Goal: Information Seeking & Learning: Learn about a topic

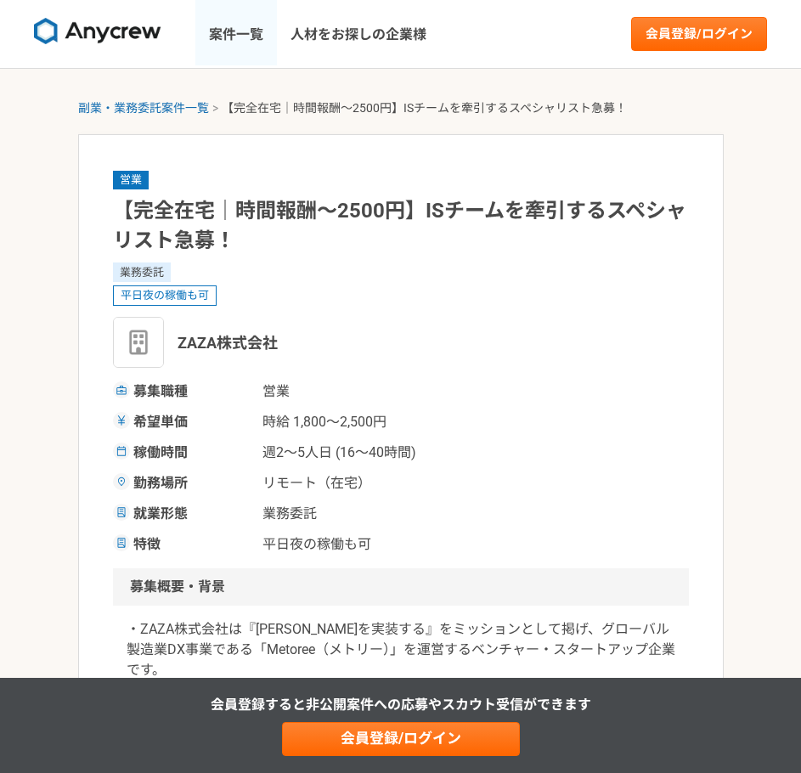
click at [228, 25] on link "案件一覧" at bounding box center [236, 34] width 82 height 68
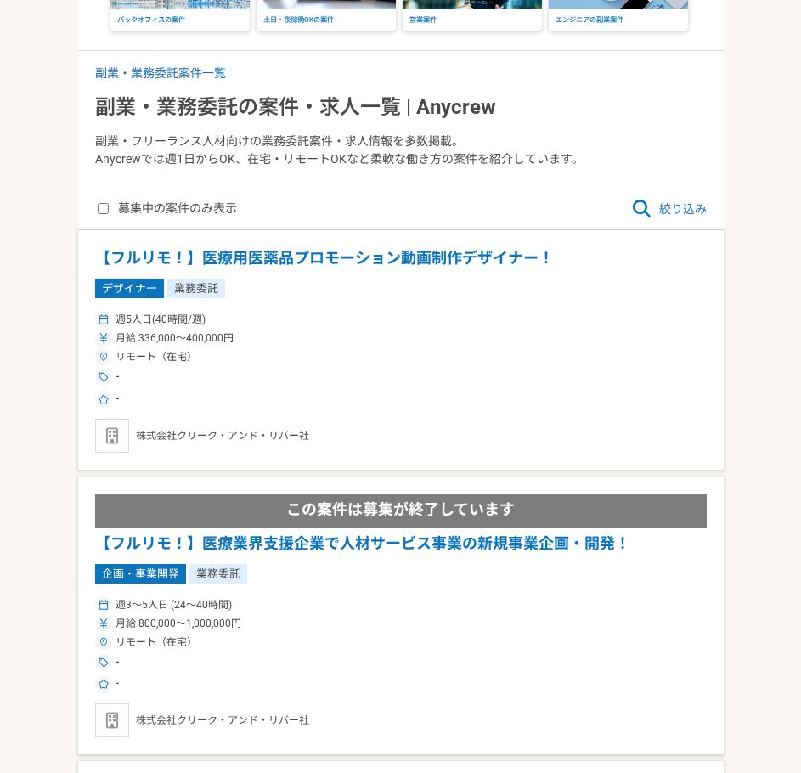
scroll to position [152, 0]
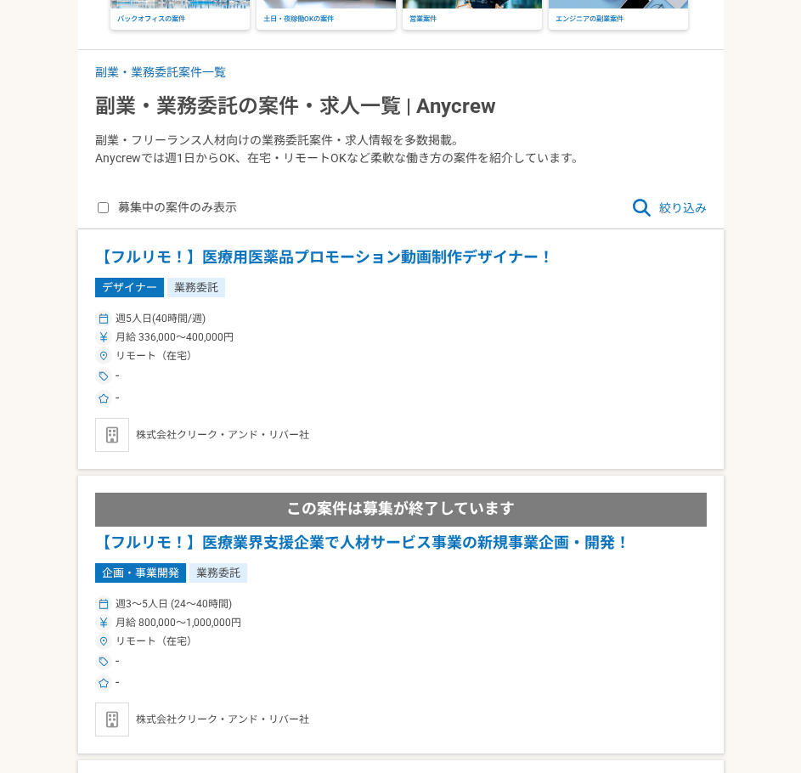
click at [176, 207] on label "募集中の案件のみ表示" at bounding box center [167, 208] width 139 height 20
click at [109, 207] on input "募集中の案件のみ表示" at bounding box center [103, 207] width 11 height 11
checkbox input "true"
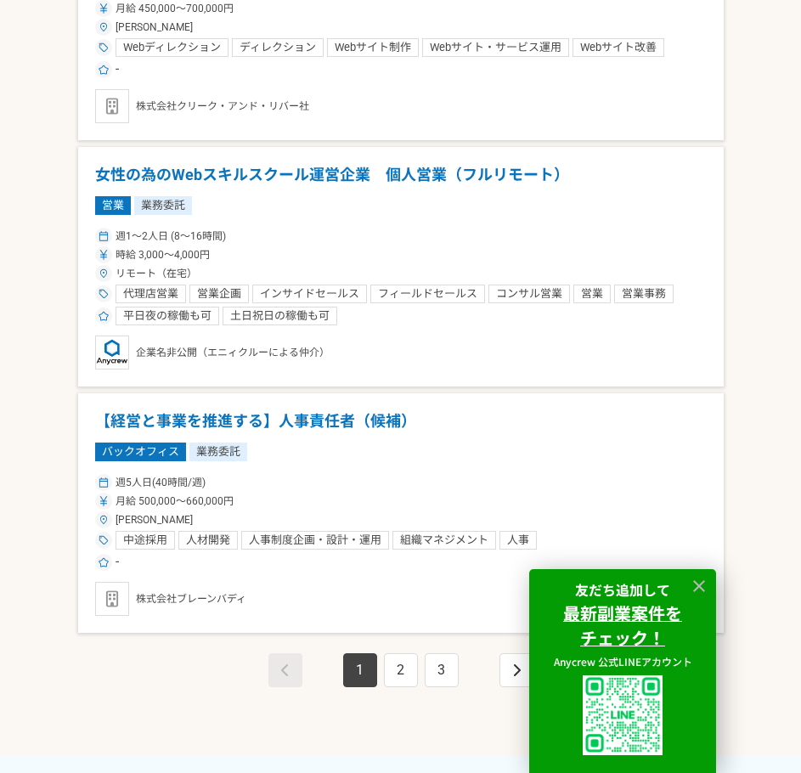
scroll to position [4724, 0]
click at [412, 656] on link "2" at bounding box center [401, 669] width 34 height 34
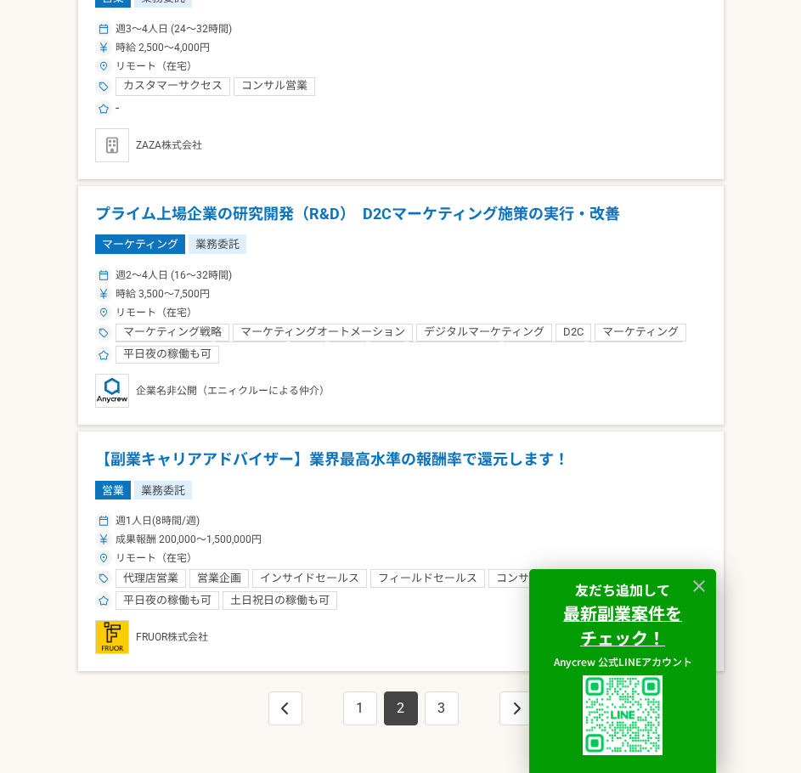
scroll to position [4665, 0]
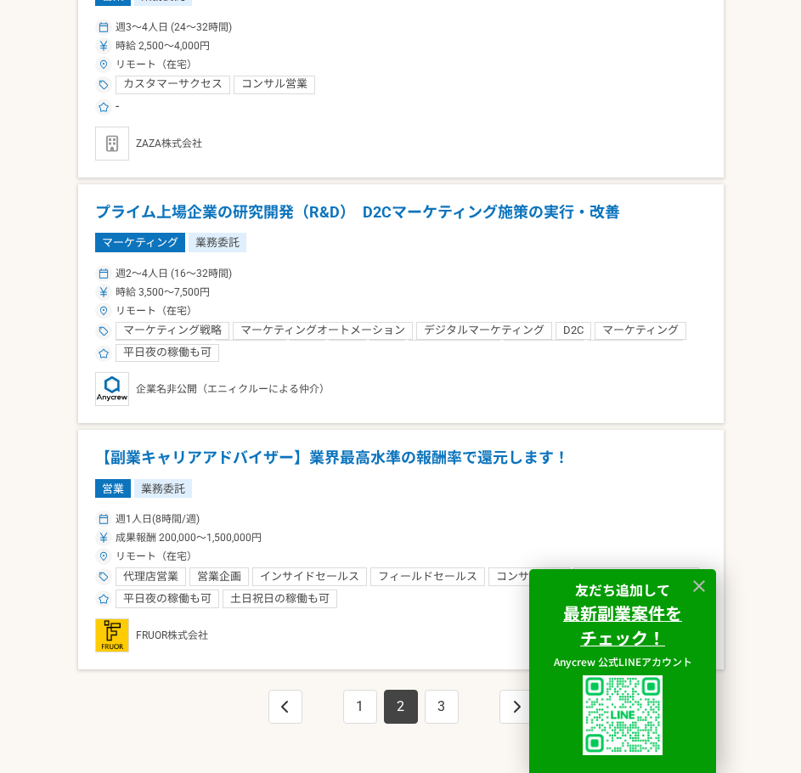
click at [475, 459] on h1 "【副業キャリアアドバイザー】業界最高水準の報酬率で還元します！" at bounding box center [400, 458] width 611 height 22
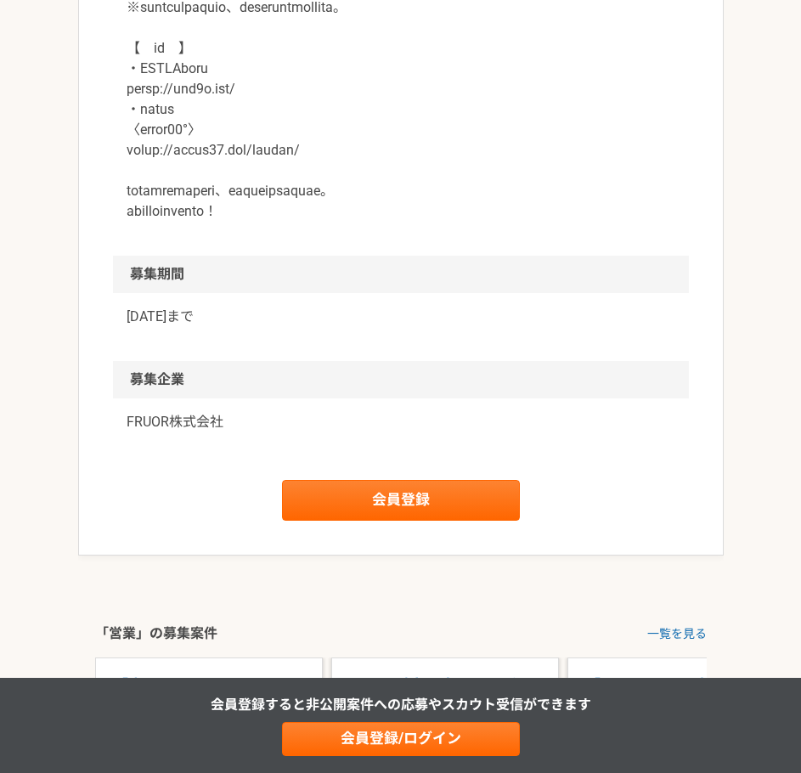
scroll to position [2250, 0]
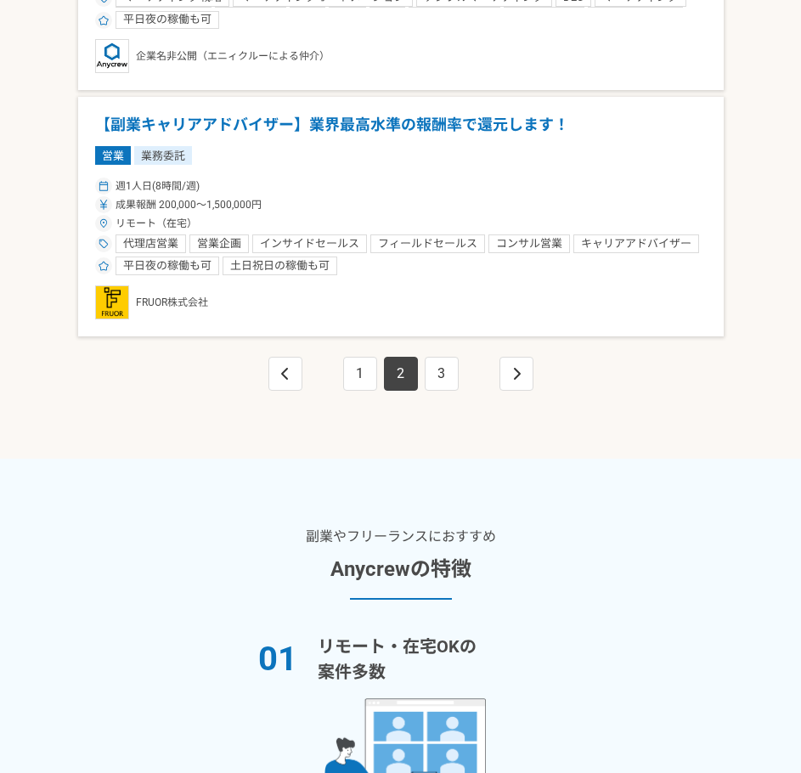
scroll to position [4999, 0]
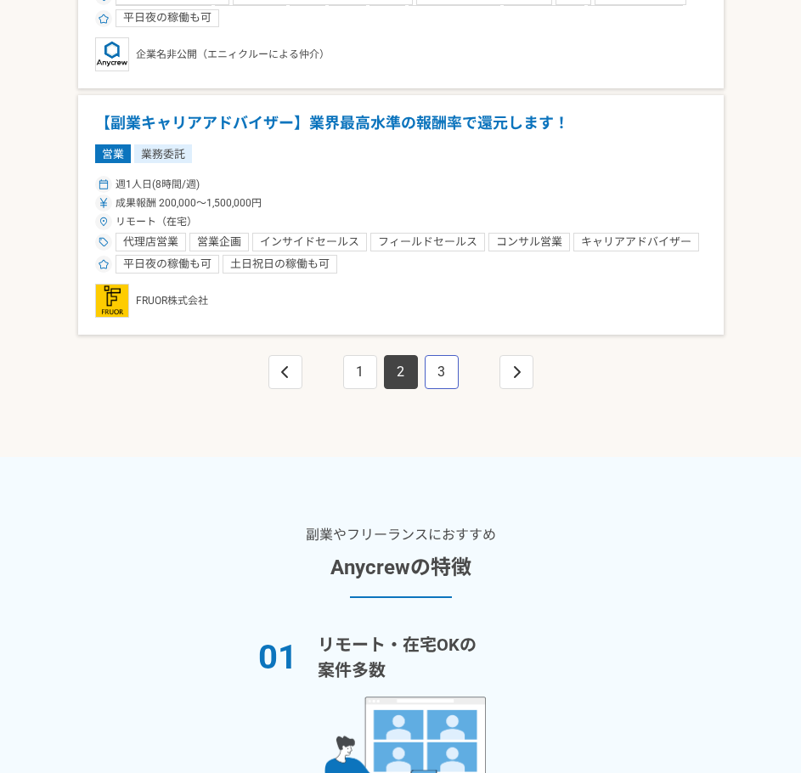
click at [450, 369] on link "3" at bounding box center [442, 372] width 34 height 34
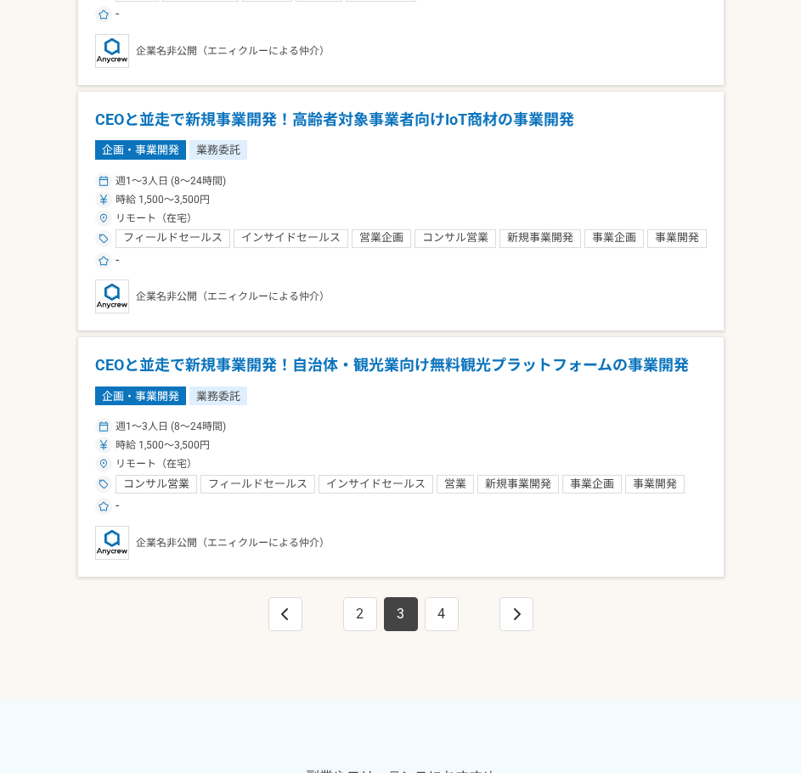
scroll to position [4918, 0]
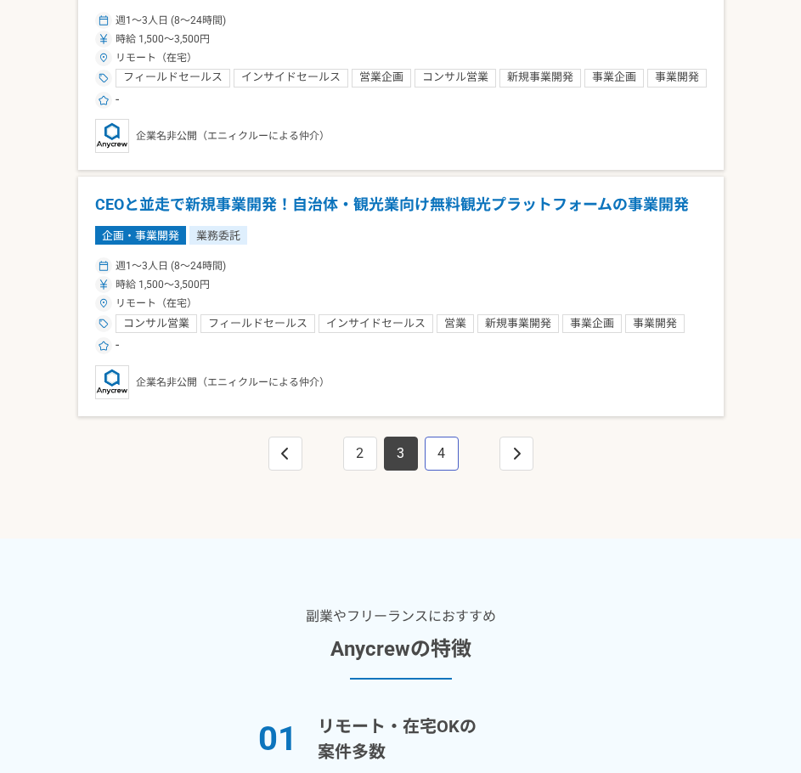
click at [450, 442] on link "4" at bounding box center [442, 453] width 34 height 34
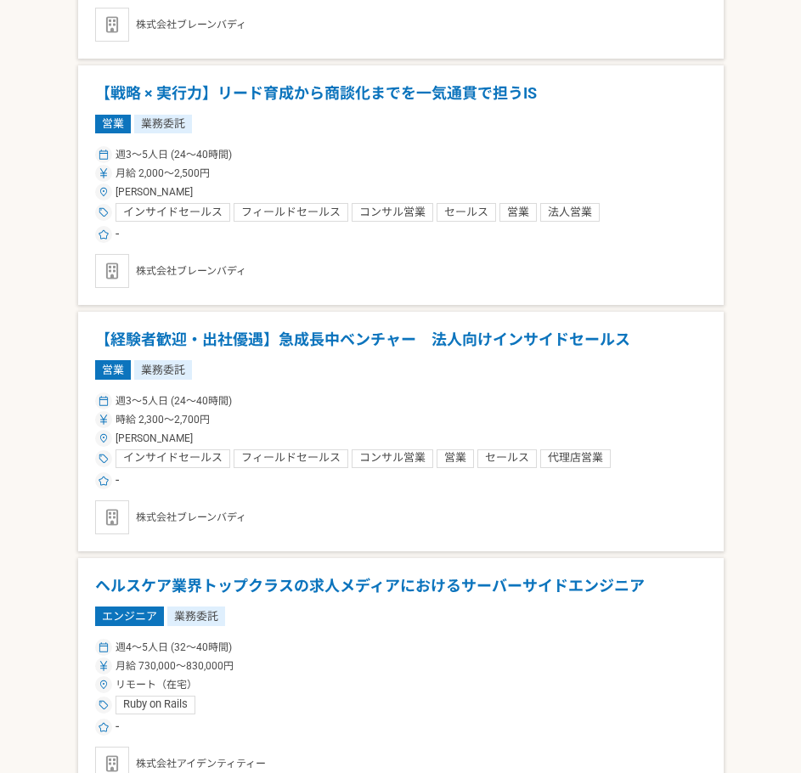
scroll to position [1339, 0]
